Goal: Task Accomplishment & Management: Manage account settings

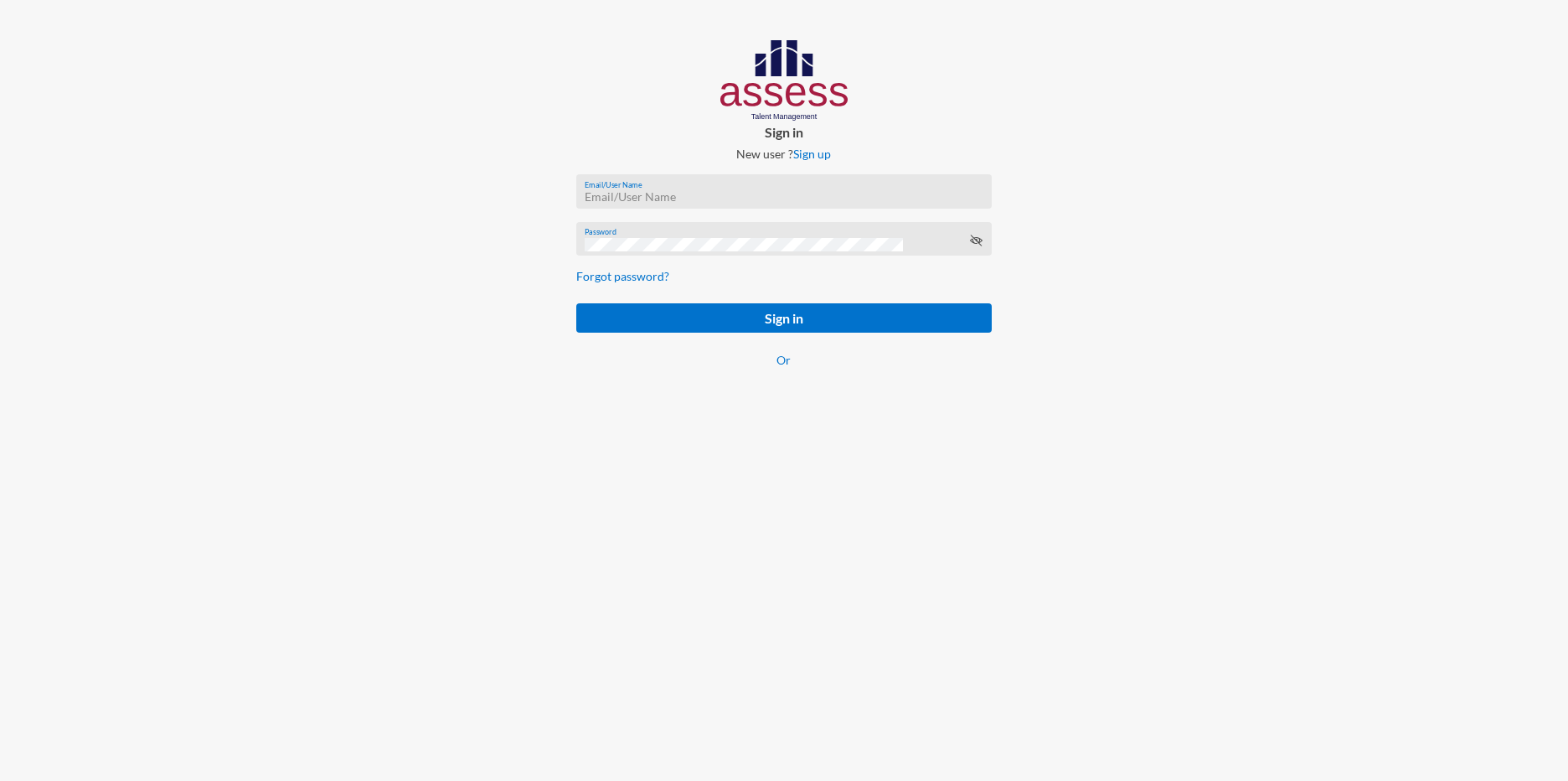
type input "[EMAIL_ADDRESS][DOMAIN_NAME]"
click at [878, 294] on form "[EMAIL_ADDRESS][DOMAIN_NAME] Email/User Name Password Forgot password? Sign in …" at bounding box center [784, 281] width 443 height 241
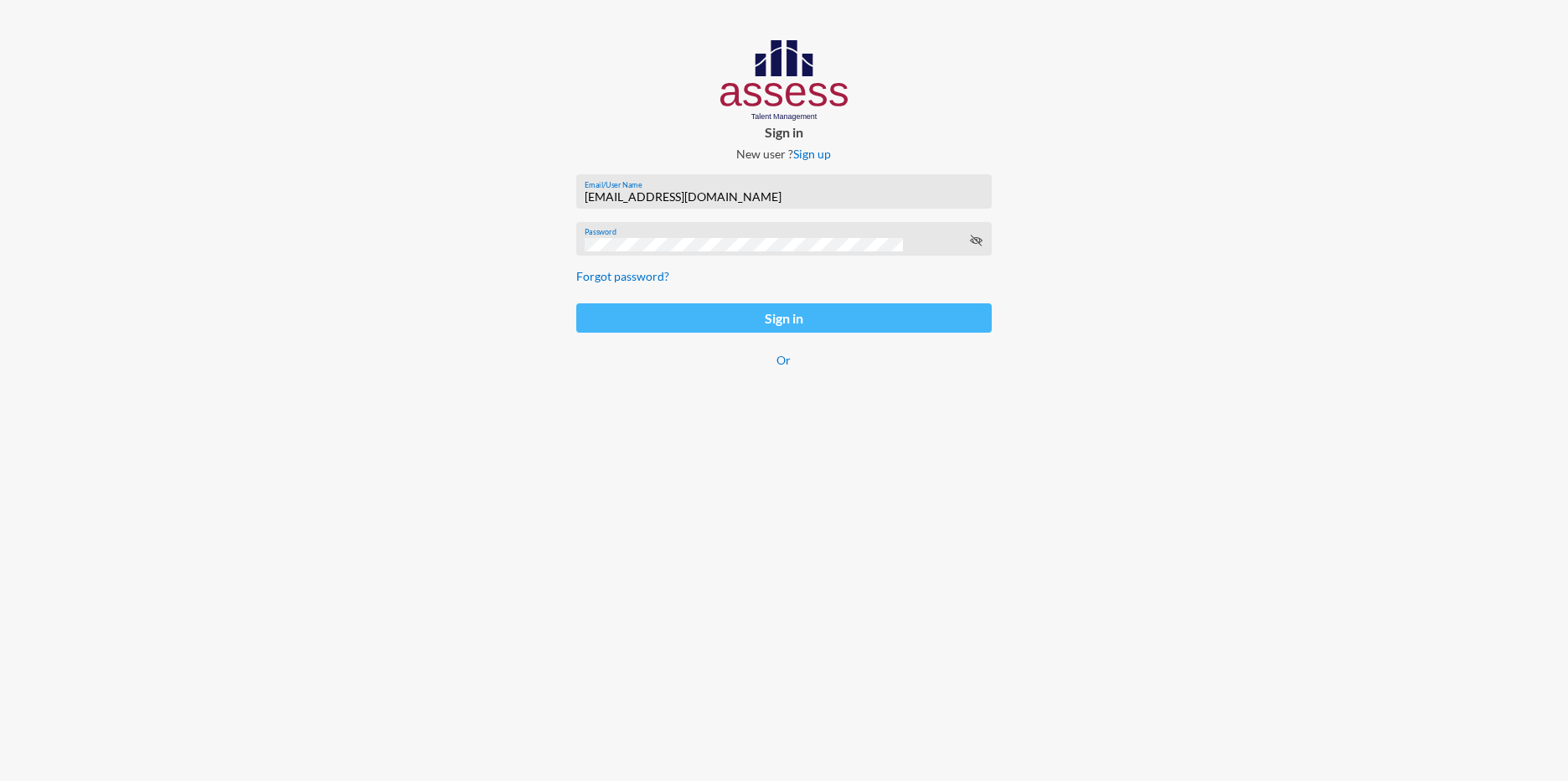
click at [878, 302] on form "[EMAIL_ADDRESS][DOMAIN_NAME] Email/User Name Password Forgot password? Sign in …" at bounding box center [784, 281] width 443 height 241
click at [875, 309] on button "Sign in" at bounding box center [784, 317] width 416 height 30
click at [875, 312] on button "Sign in" at bounding box center [784, 319] width 416 height 33
click at [875, 316] on button "Sign in" at bounding box center [784, 319] width 416 height 33
